Goal: Browse casually

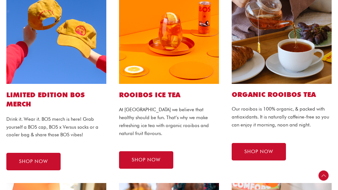
scroll to position [200, 0]
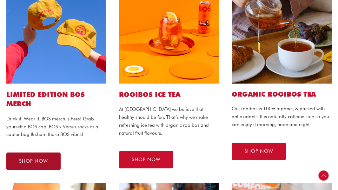
click at [33, 164] on link "SHOP NOW" at bounding box center [33, 160] width 54 height 17
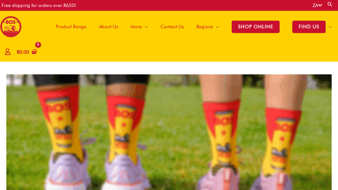
click at [14, 30] on img at bounding box center [11, 27] width 22 height 22
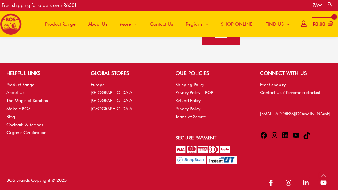
scroll to position [1386, 0]
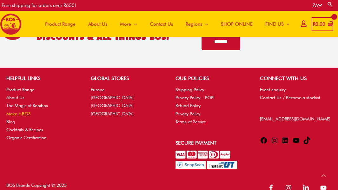
click at [23, 111] on link "Make it BOS" at bounding box center [18, 113] width 24 height 5
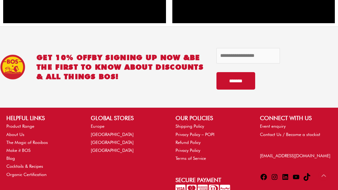
scroll to position [947, 0]
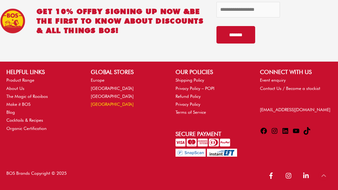
click at [97, 103] on link "[GEOGRAPHIC_DATA]" at bounding box center [112, 104] width 43 height 5
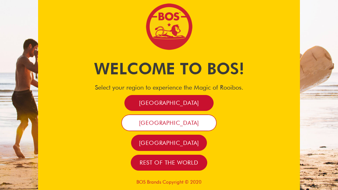
click at [155, 128] on link "France" at bounding box center [169, 123] width 95 height 16
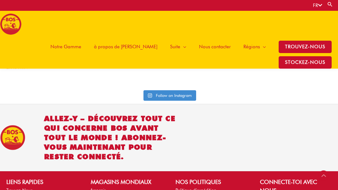
scroll to position [1394, 0]
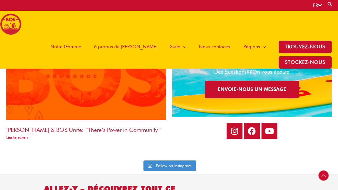
click at [92, 114] on img at bounding box center [85, 84] width 161 height 91
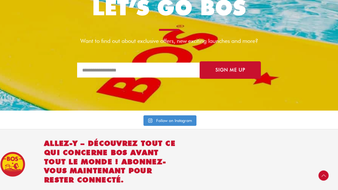
scroll to position [1715, 0]
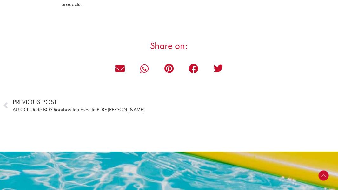
click at [31, 106] on span "AU CŒUR de BOS Rooibos Tea avec le PDG [PERSON_NAME]" at bounding box center [79, 110] width 132 height 8
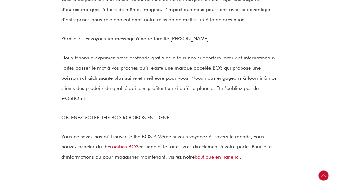
scroll to position [2318, 0]
